Goal: Information Seeking & Learning: Learn about a topic

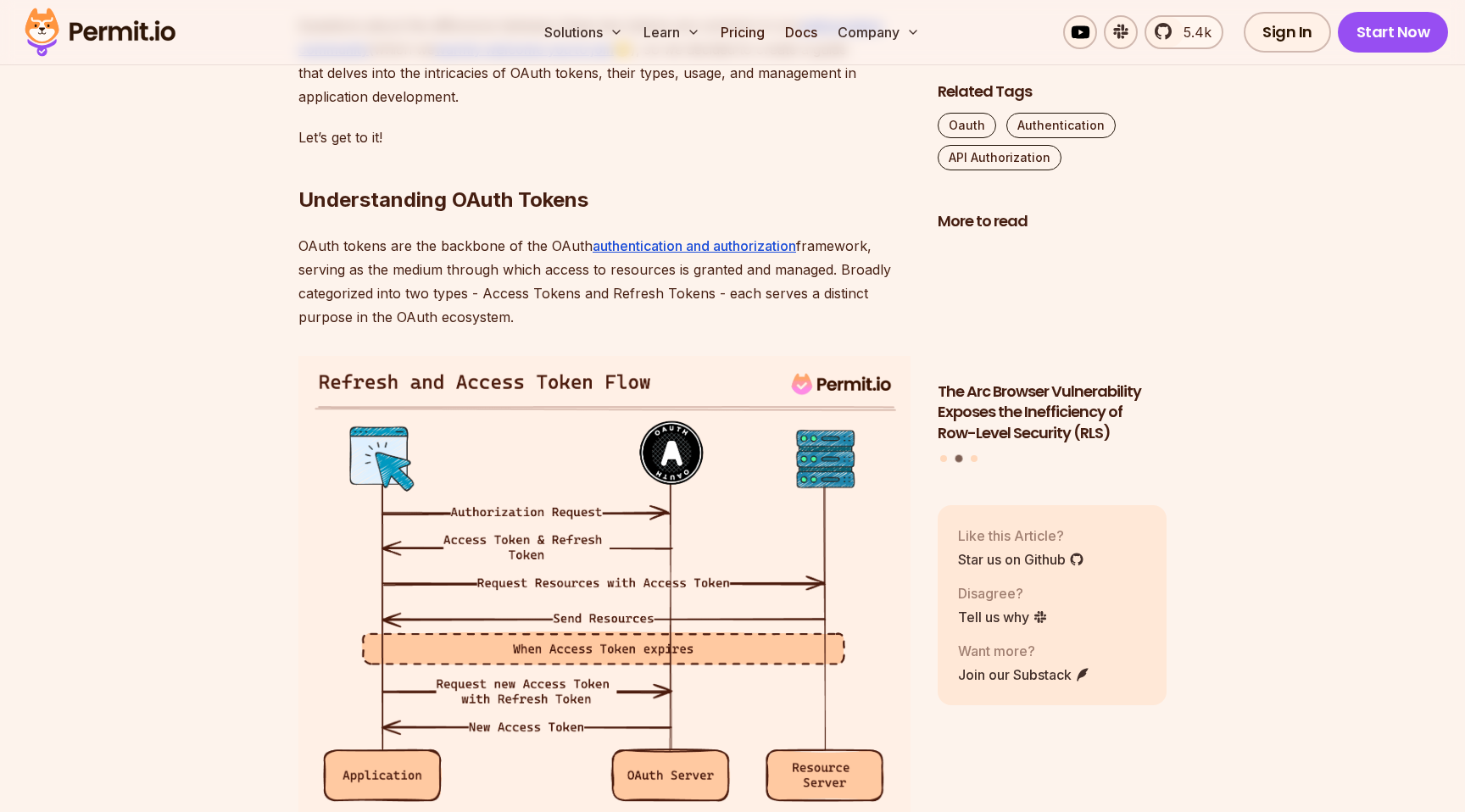
scroll to position [1306, 0]
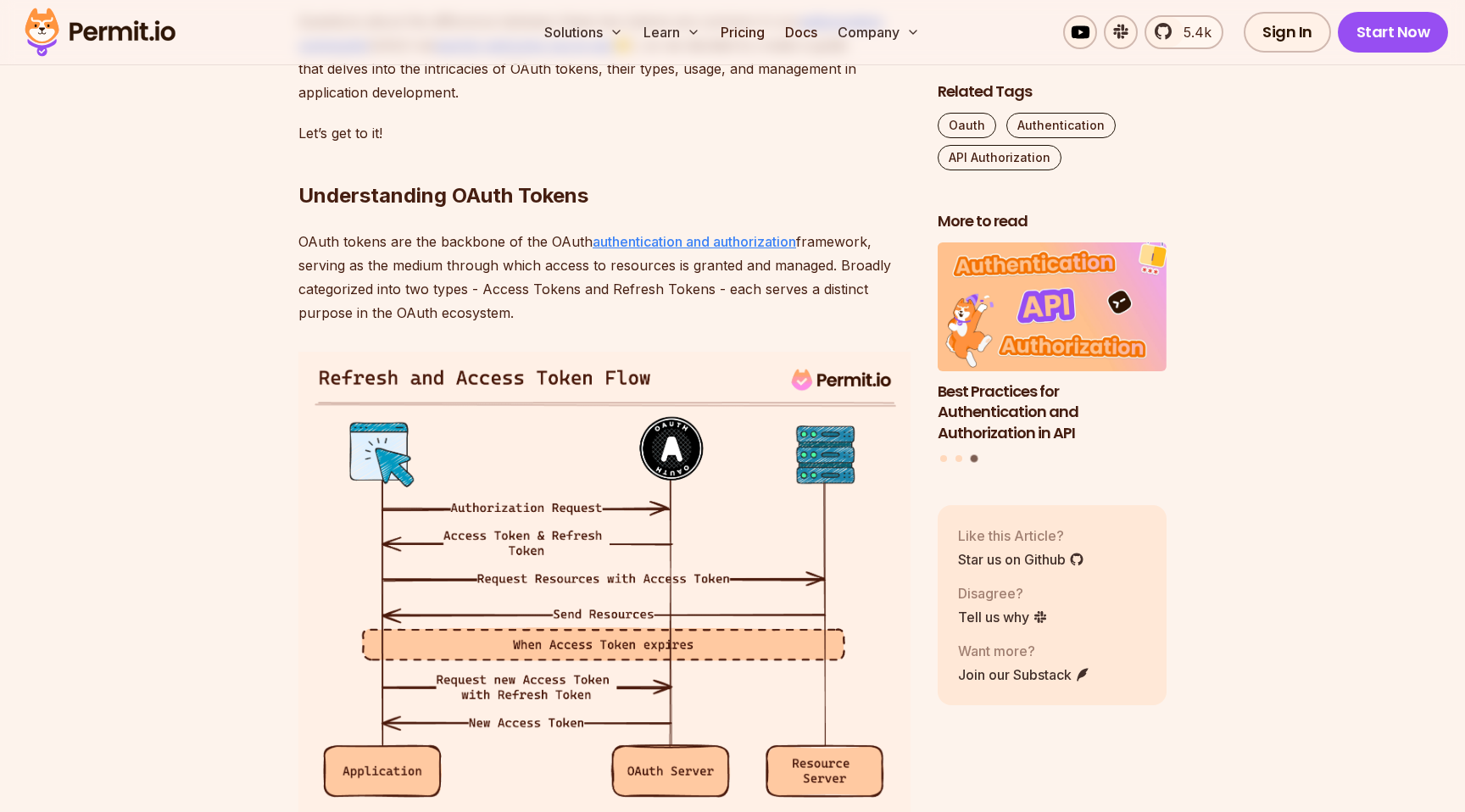
click at [698, 234] on link "authentication and authorization" at bounding box center [694, 241] width 203 height 17
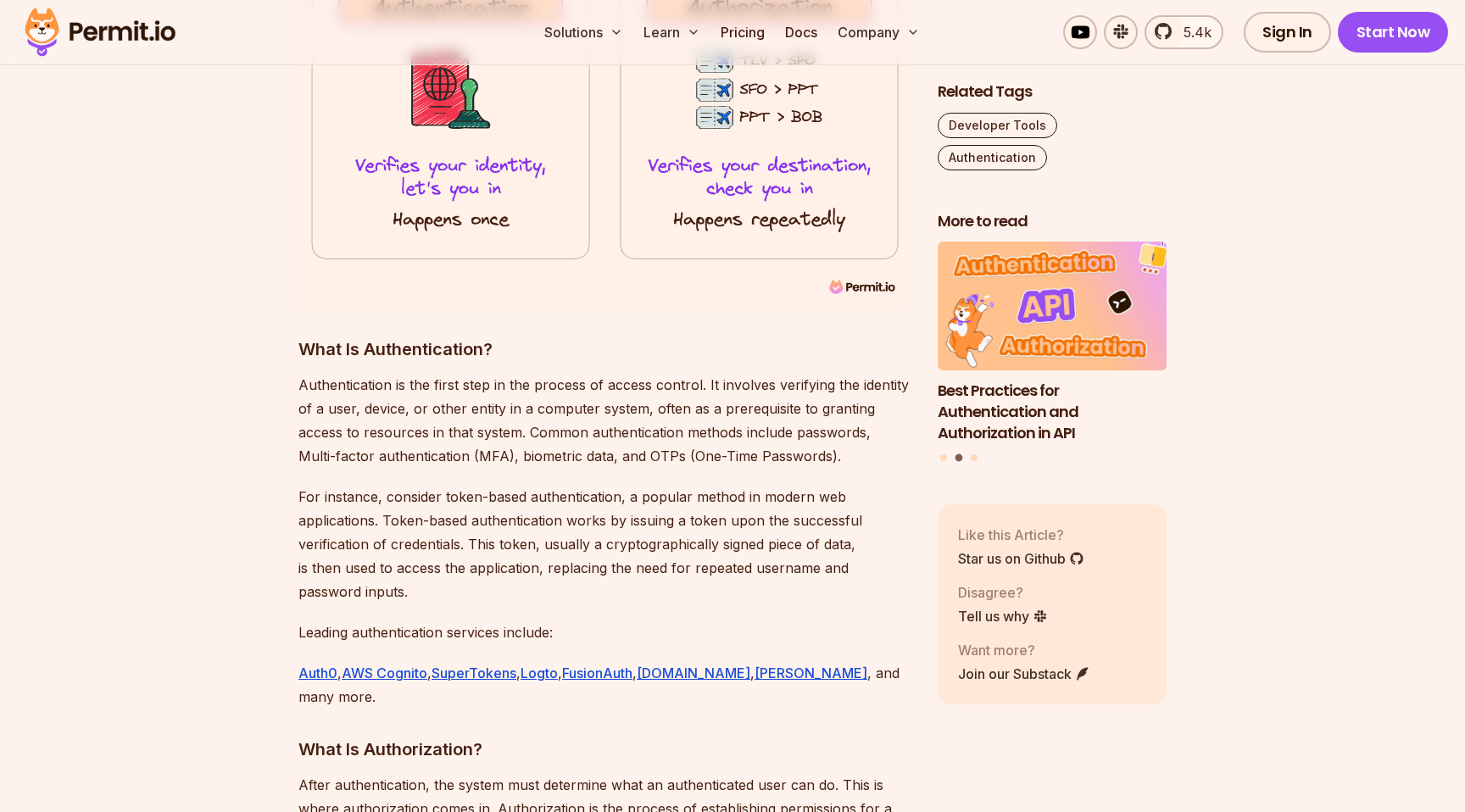
scroll to position [1356, 0]
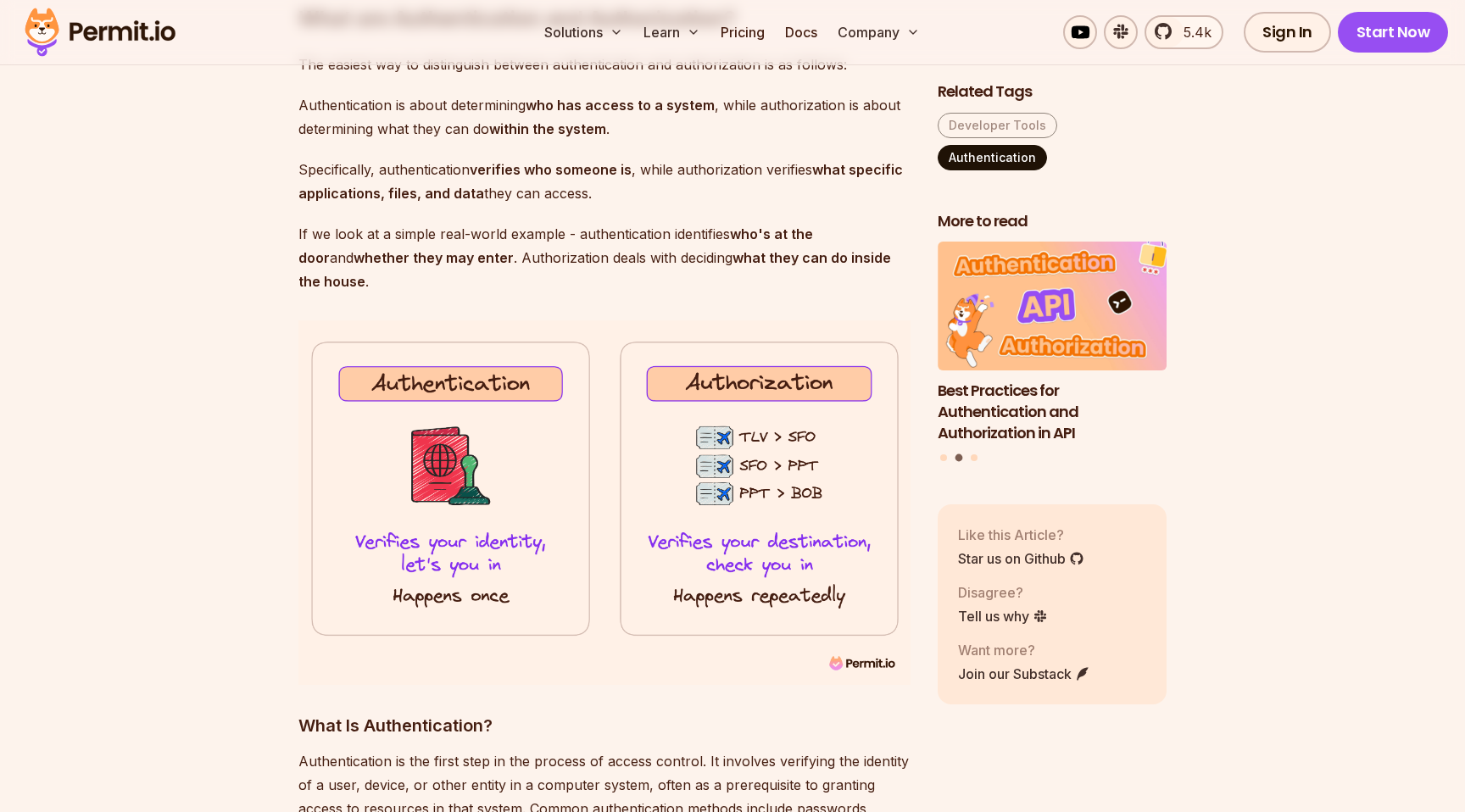
click at [1027, 154] on link "Authentication" at bounding box center [992, 158] width 110 height 25
